Goal: Navigation & Orientation: Find specific page/section

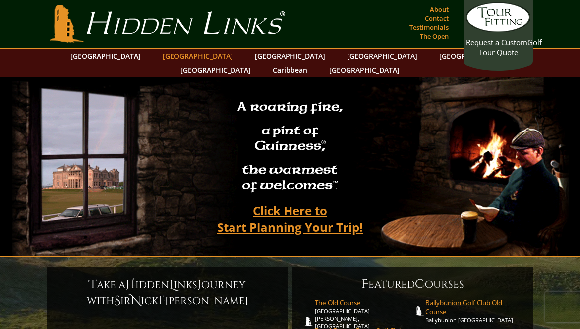
click at [197, 61] on link "[GEOGRAPHIC_DATA]" at bounding box center [198, 56] width 80 height 14
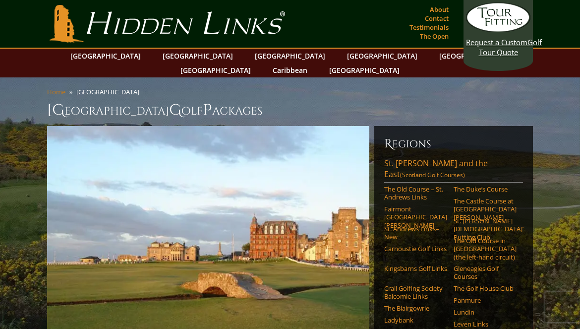
click at [59, 87] on link "Home" at bounding box center [56, 91] width 18 height 9
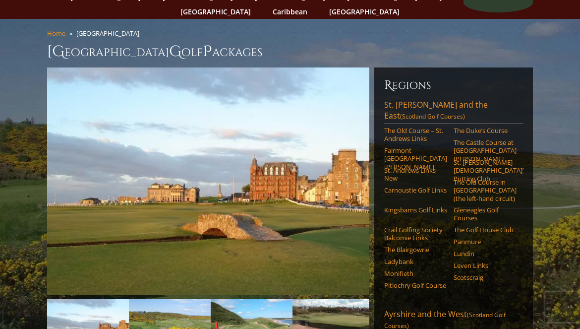
scroll to position [70, 0]
